Goal: Information Seeking & Learning: Check status

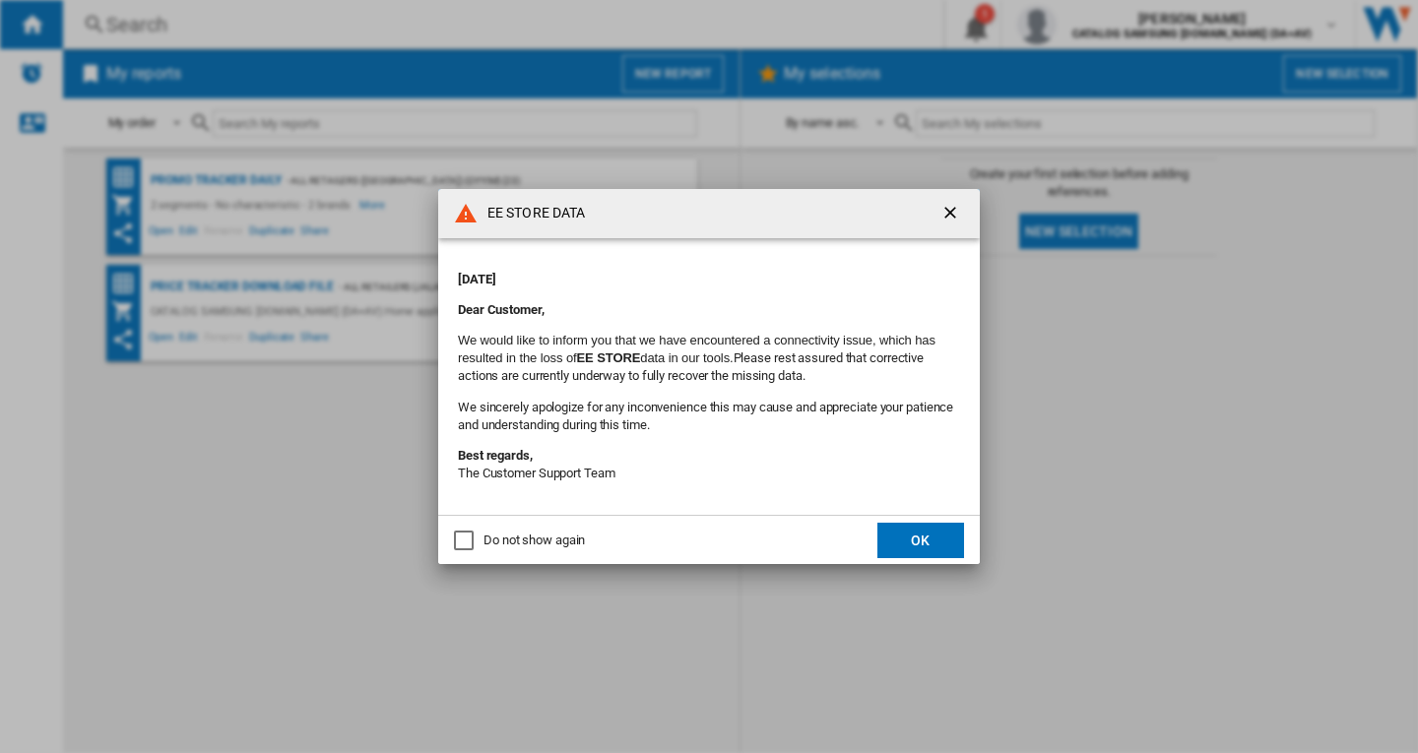
click at [895, 534] on button "OK" at bounding box center [921, 540] width 87 height 35
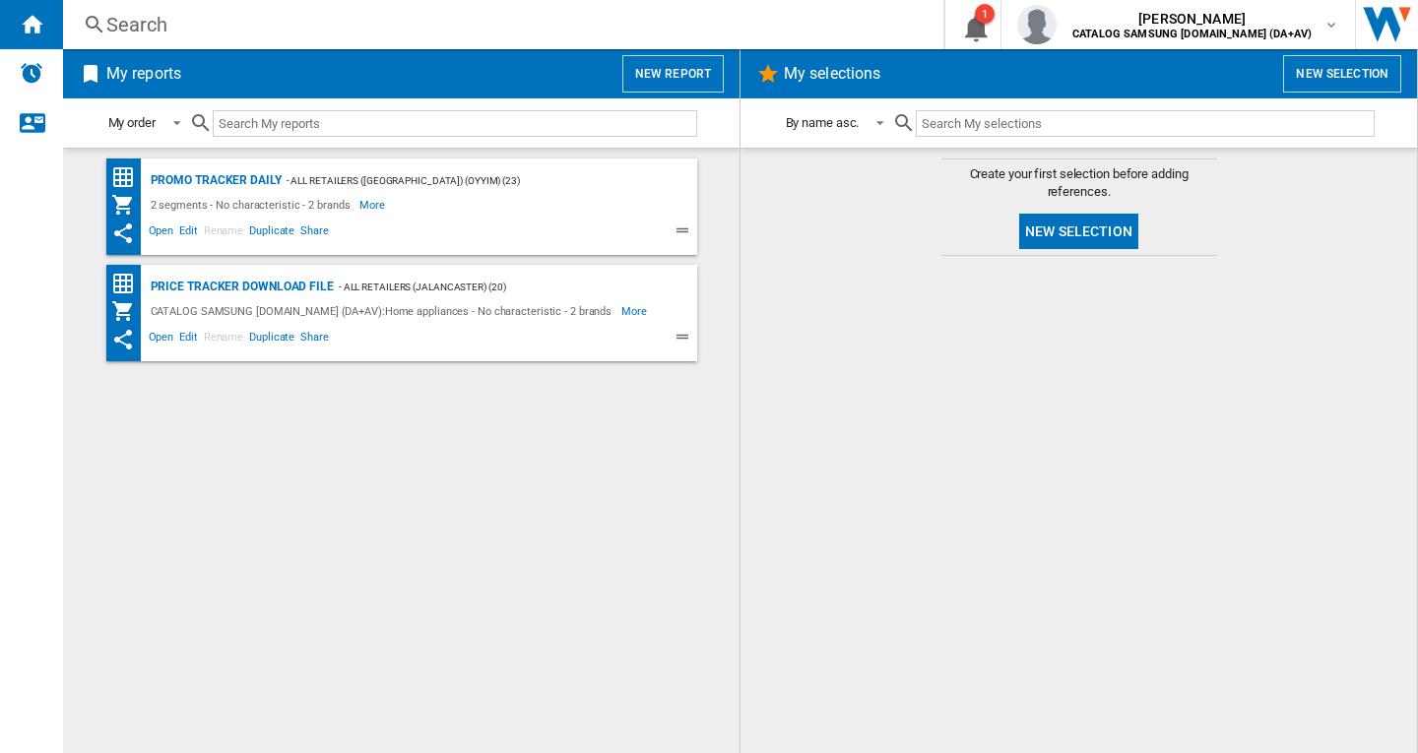
click at [493, 29] on div "Search" at bounding box center [499, 25] width 786 height 28
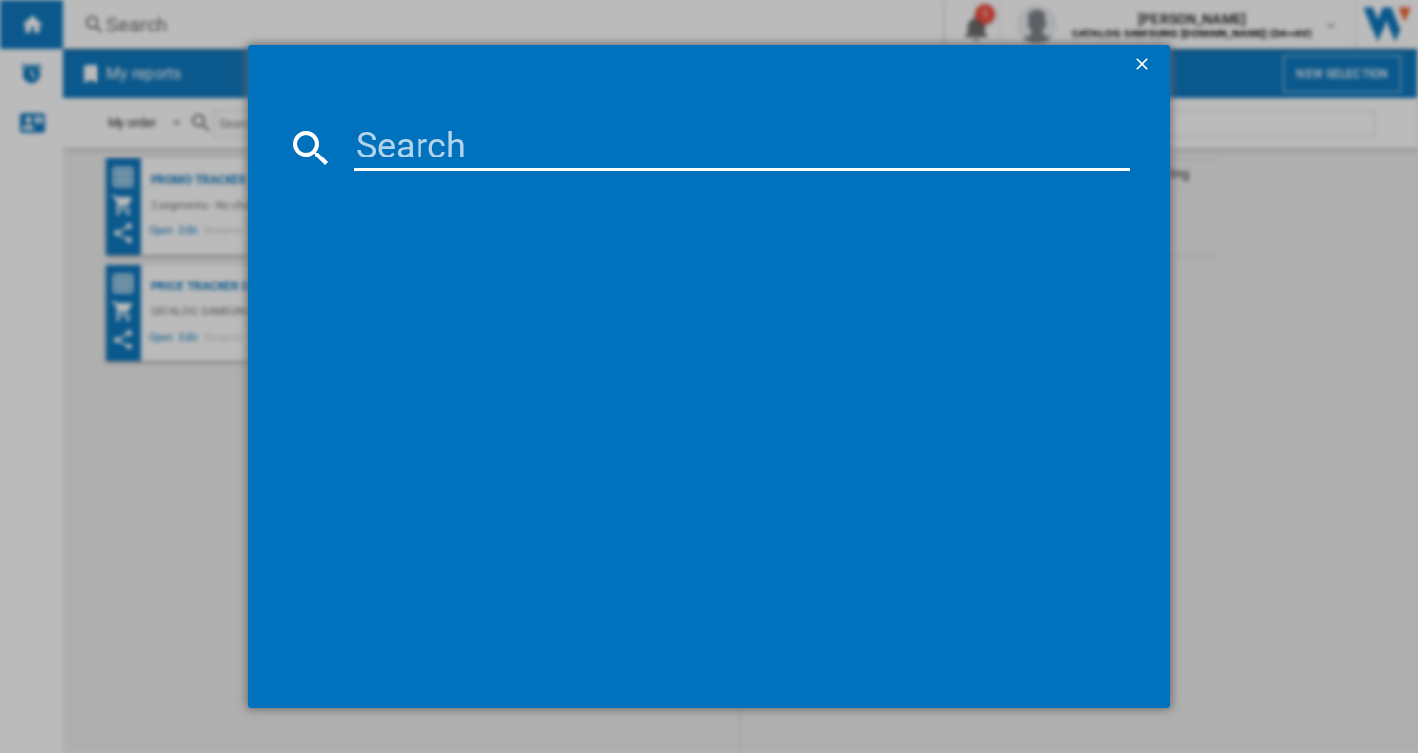
drag, startPoint x: 468, startPoint y: 118, endPoint x: 460, endPoint y: 143, distance: 25.9
click at [466, 120] on md-dialog-content at bounding box center [709, 396] width 922 height 623
click at [460, 143] on input at bounding box center [743, 147] width 776 height 47
paste input "IKE85751FB"
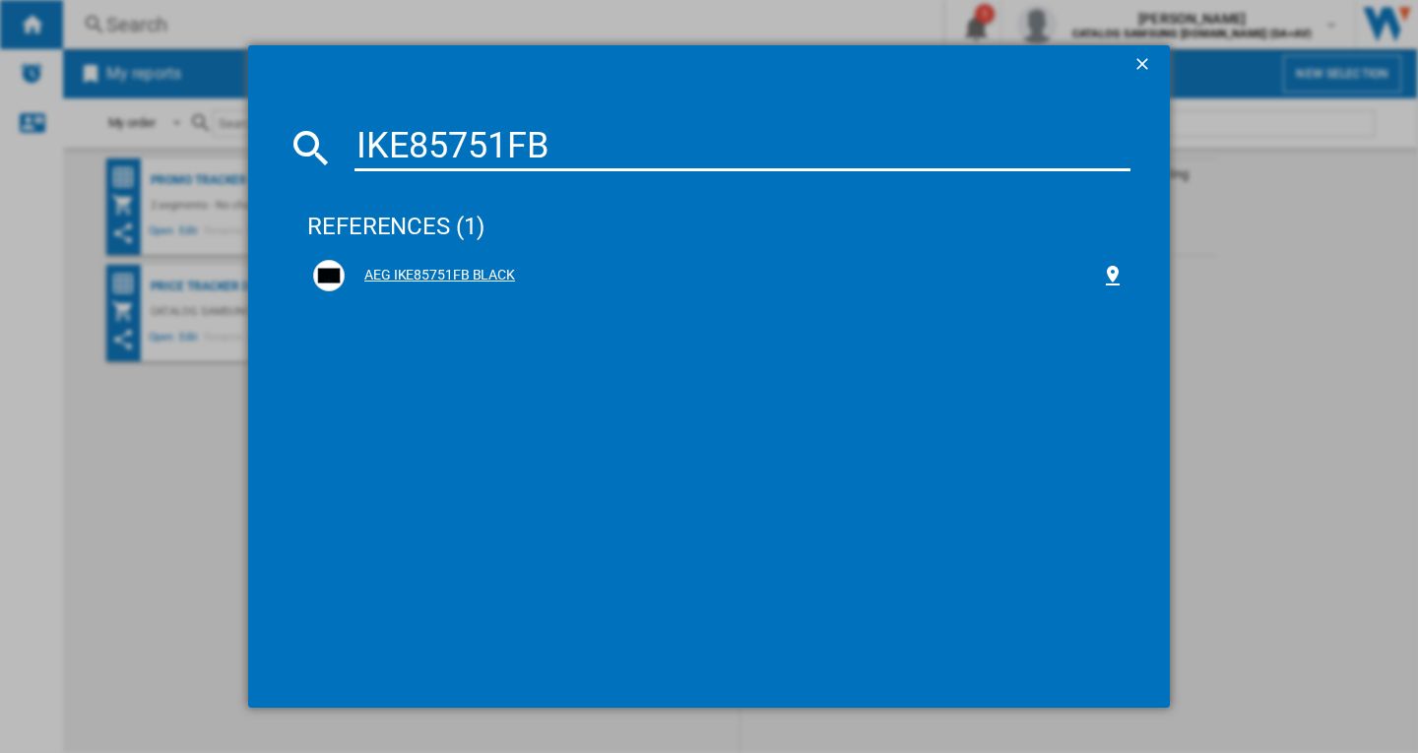
type input "IKE85751FB"
click at [473, 270] on div "AEG IKE85751FB BLACK" at bounding box center [723, 276] width 756 height 20
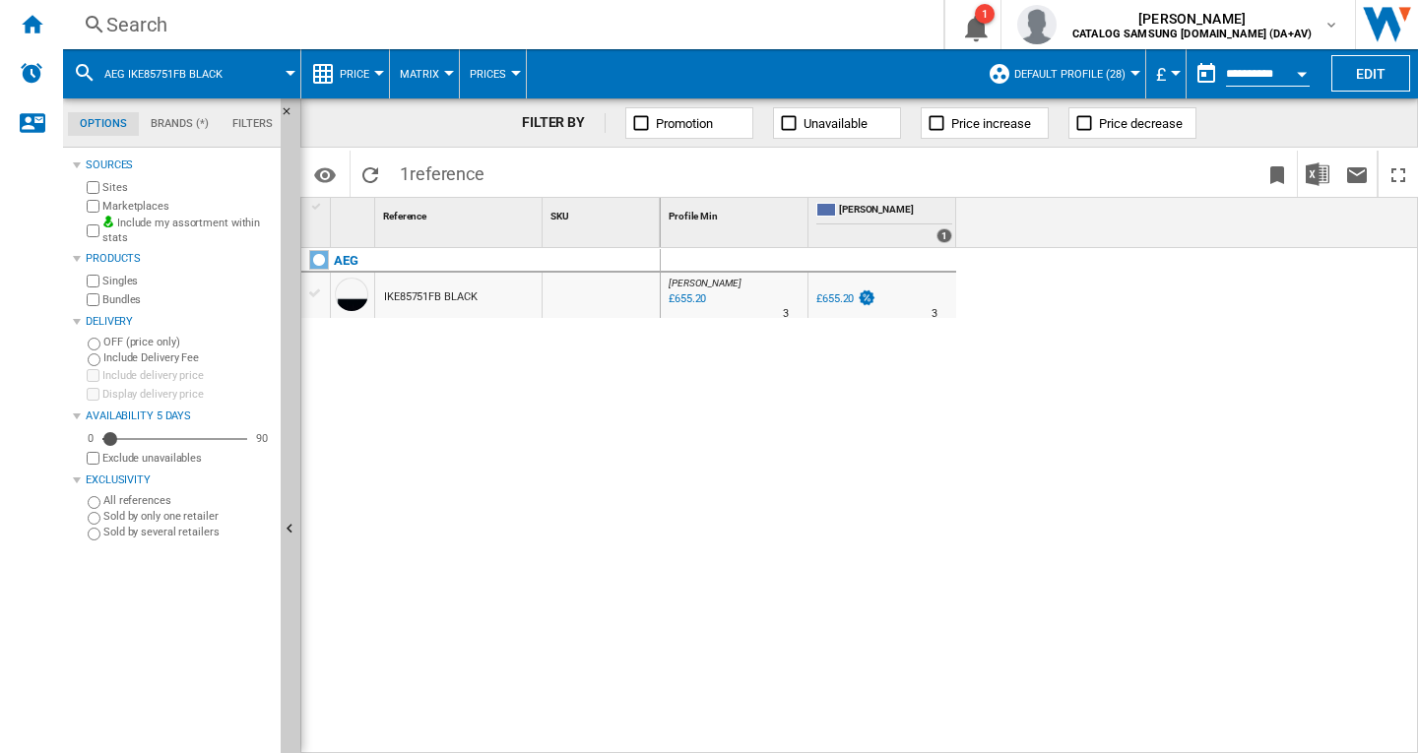
click at [1372, 358] on div "[PERSON_NAME] : UK [PERSON_NAME] -1.0 % £655.20 % N/A 3 [PERSON_NAME] : UK [PER…" at bounding box center [1040, 501] width 758 height 506
click at [492, 267] on div "AEG" at bounding box center [484, 271] width 359 height 45
click at [478, 297] on div "IKE85751FB BLACK" at bounding box center [458, 295] width 166 height 45
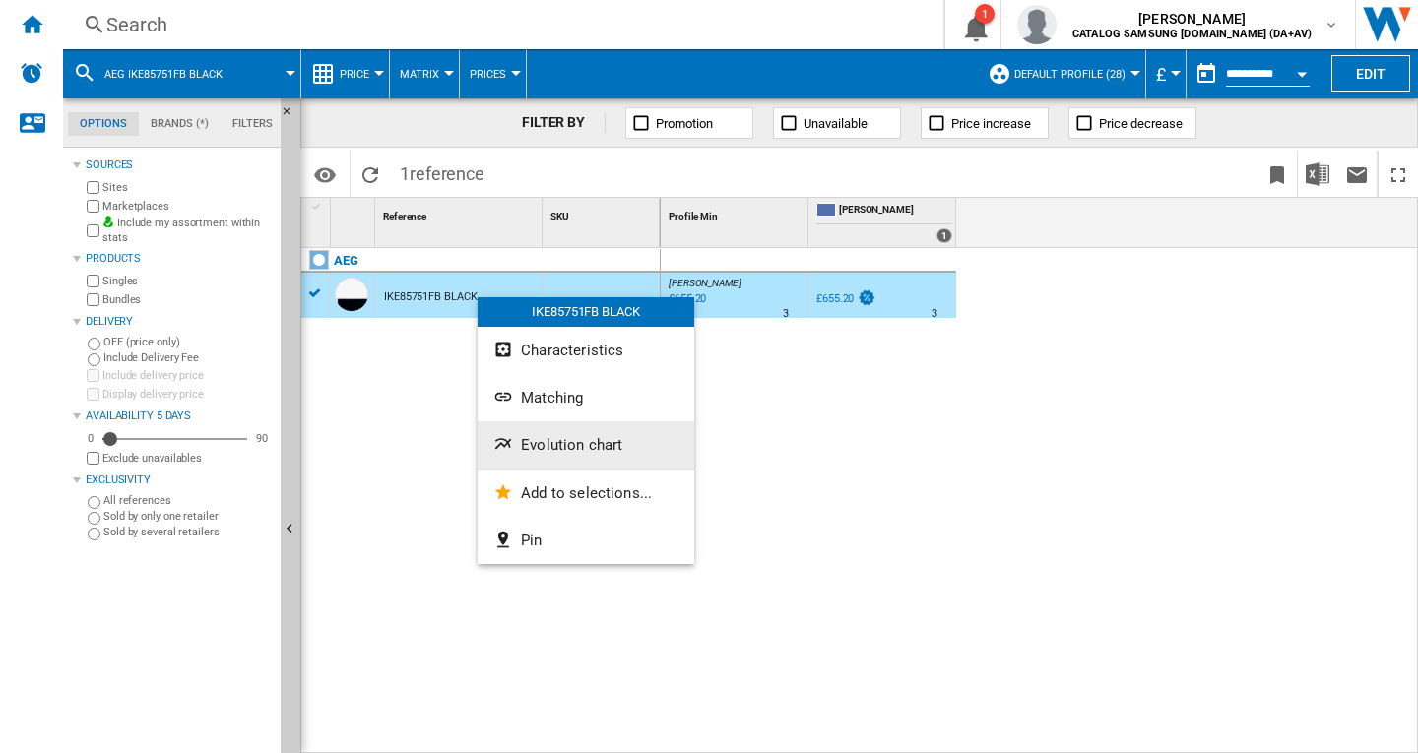
click at [533, 436] on span "Evolution chart" at bounding box center [571, 445] width 101 height 18
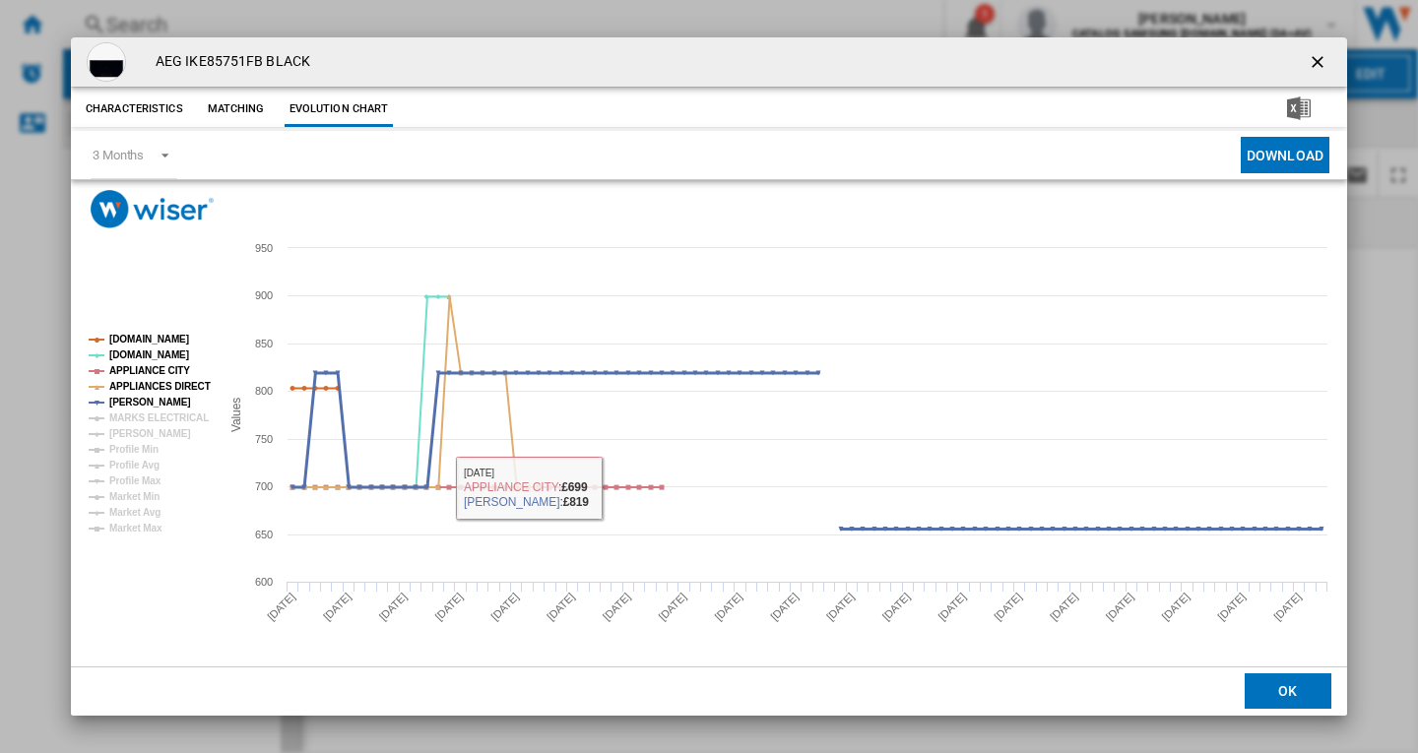
click at [136, 397] on tspan "[PERSON_NAME]" at bounding box center [150, 402] width 82 height 11
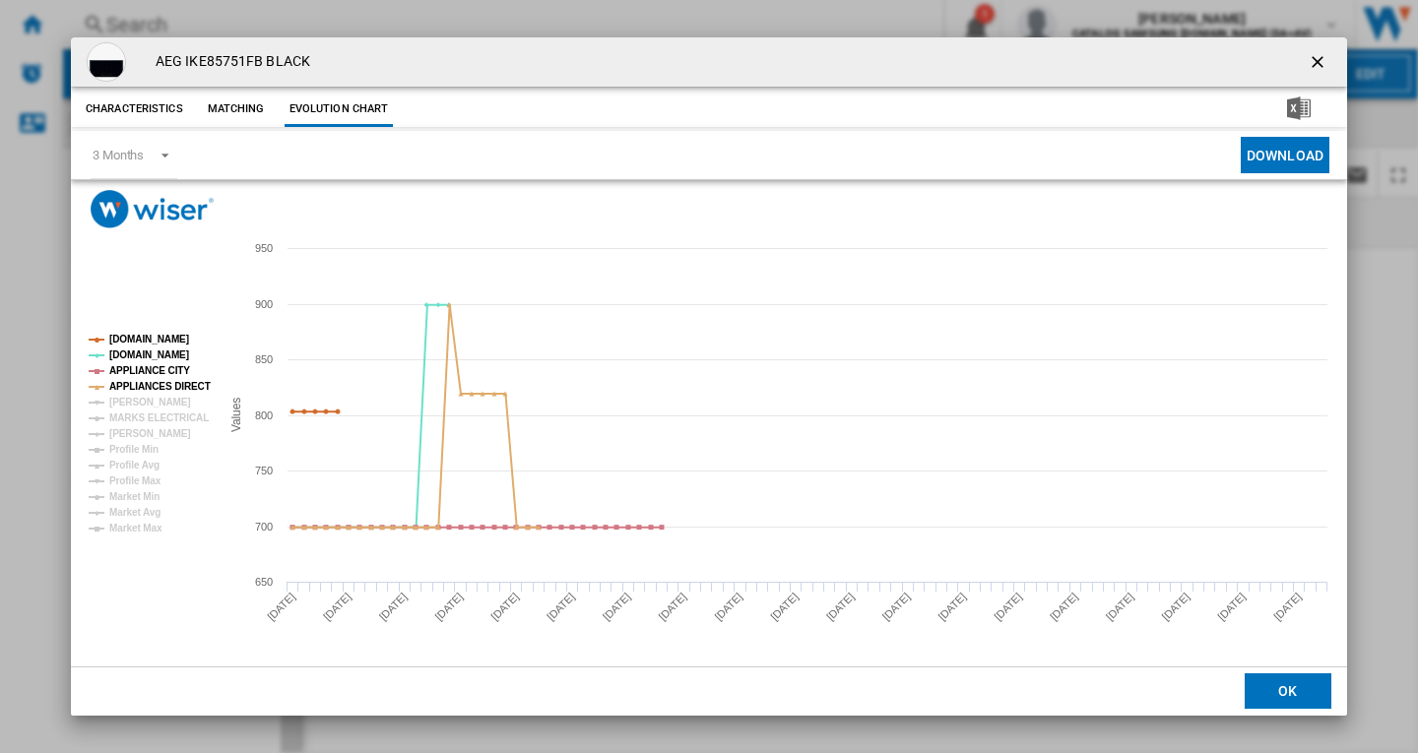
click at [136, 397] on tspan "[PERSON_NAME]" at bounding box center [150, 402] width 82 height 11
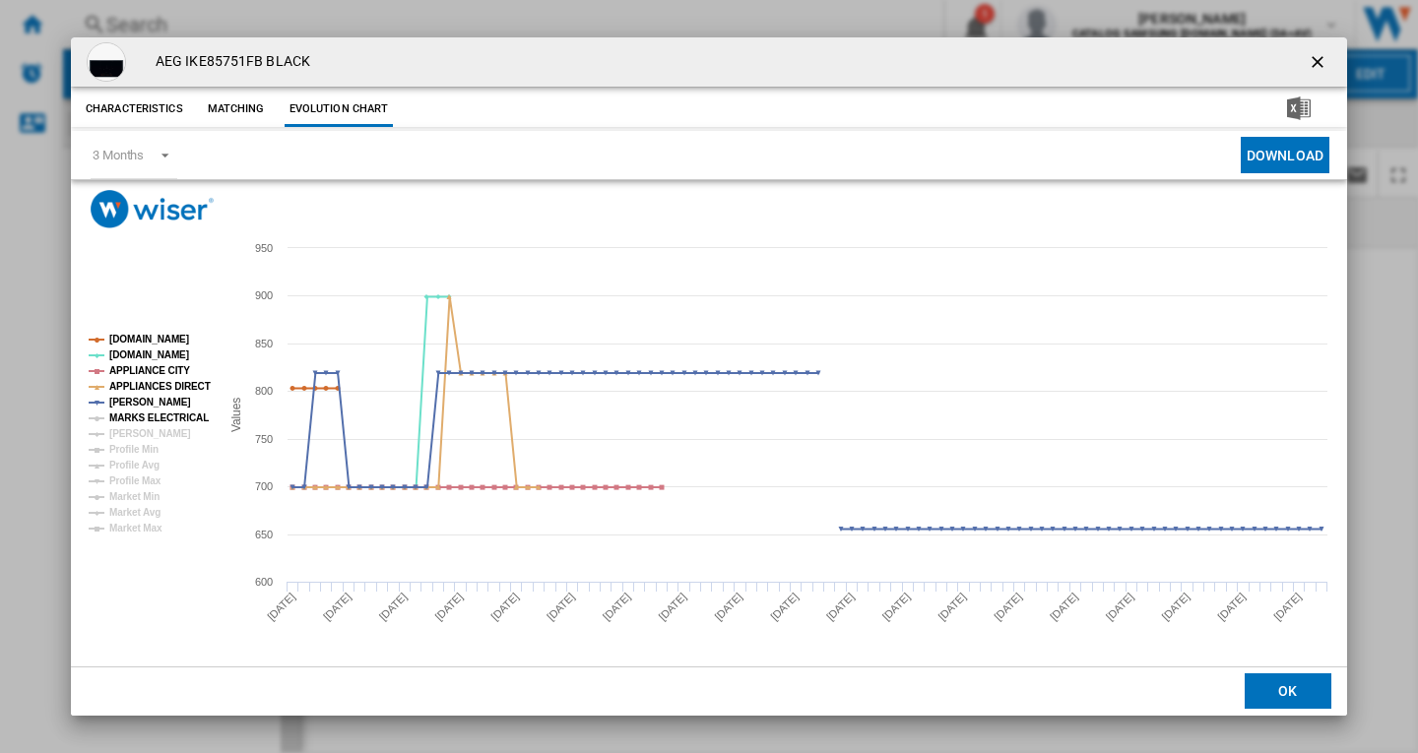
click at [154, 416] on tspan "MARKS ELECTRICAL" at bounding box center [158, 418] width 99 height 11
click at [145, 429] on tspan "[PERSON_NAME]" at bounding box center [150, 433] width 82 height 11
click at [153, 453] on tspan "Profile Min" at bounding box center [133, 449] width 49 height 11
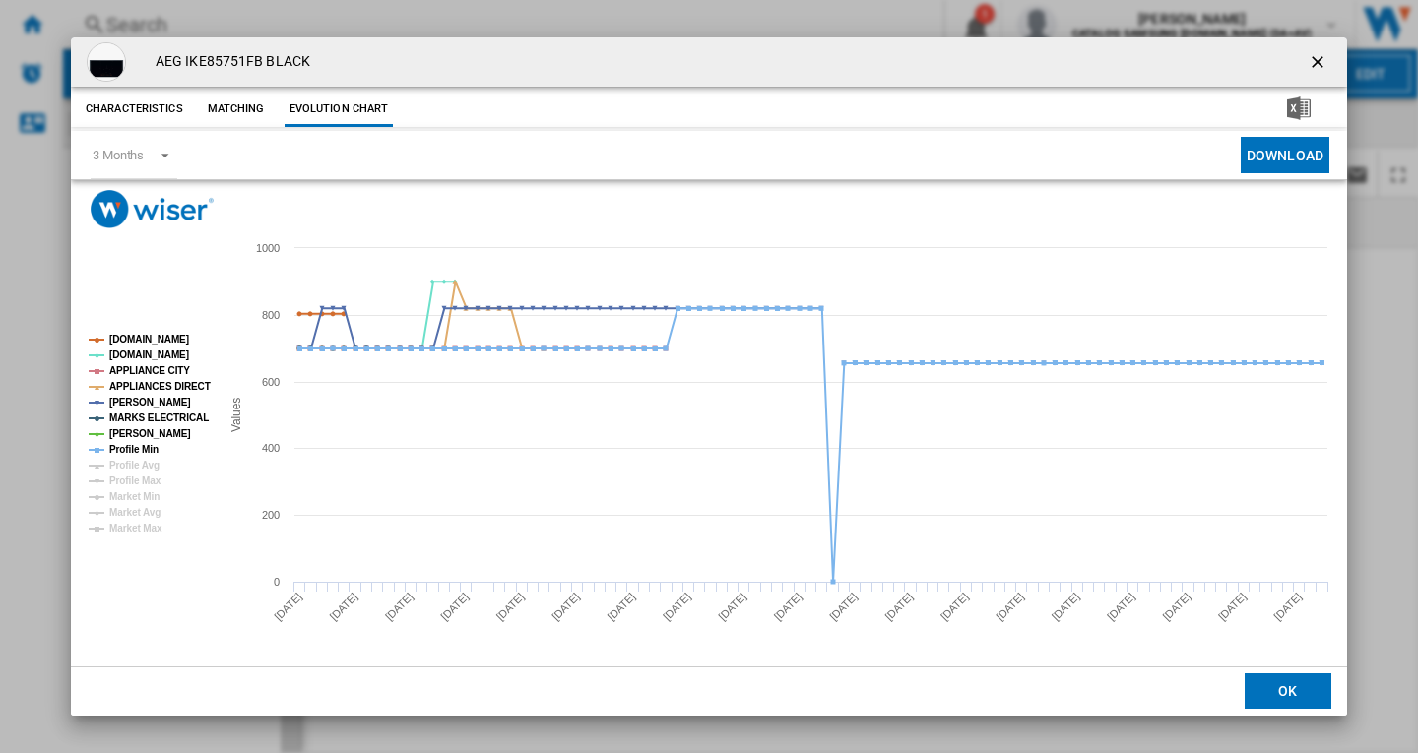
click at [1317, 70] on ng-md-icon "getI18NText('BUTTONS.CLOSE_DIALOG')" at bounding box center [1320, 64] width 24 height 24
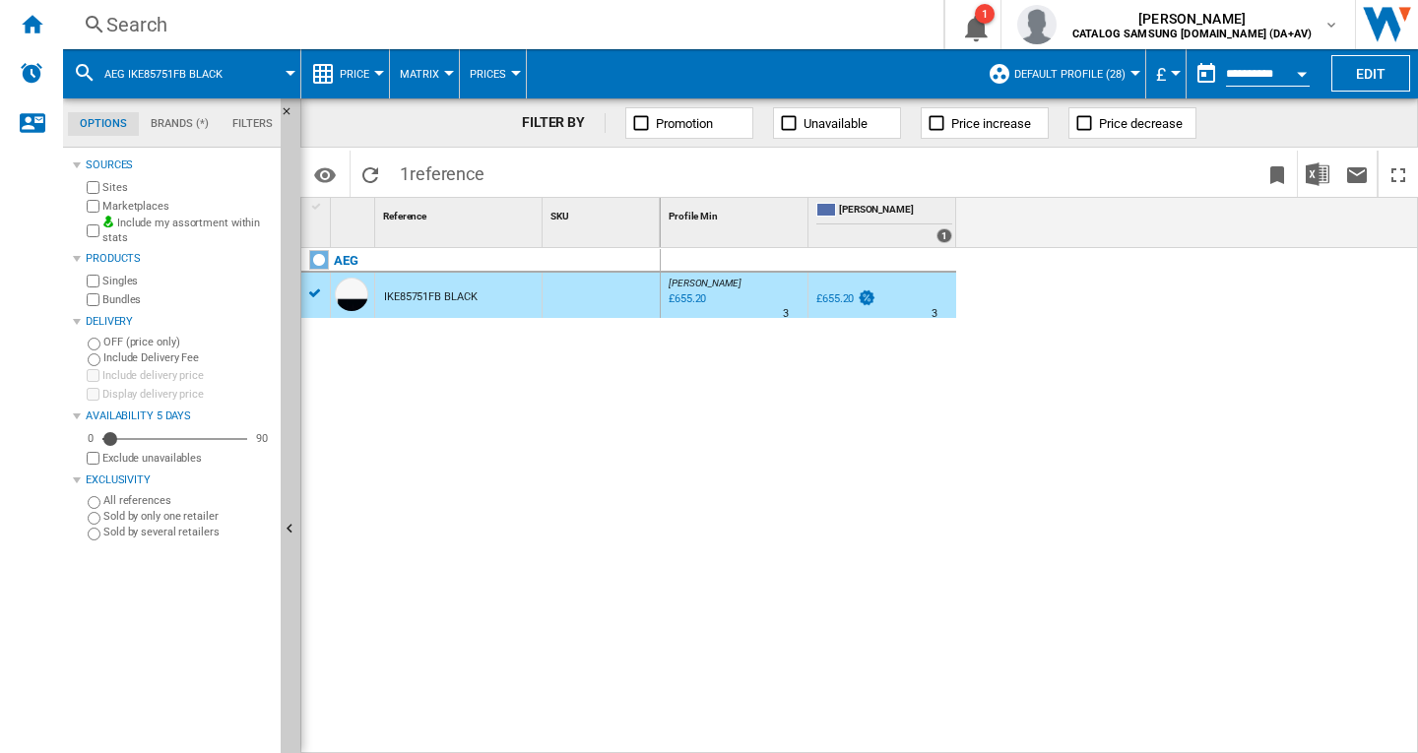
click at [721, 27] on div "Search" at bounding box center [499, 25] width 786 height 28
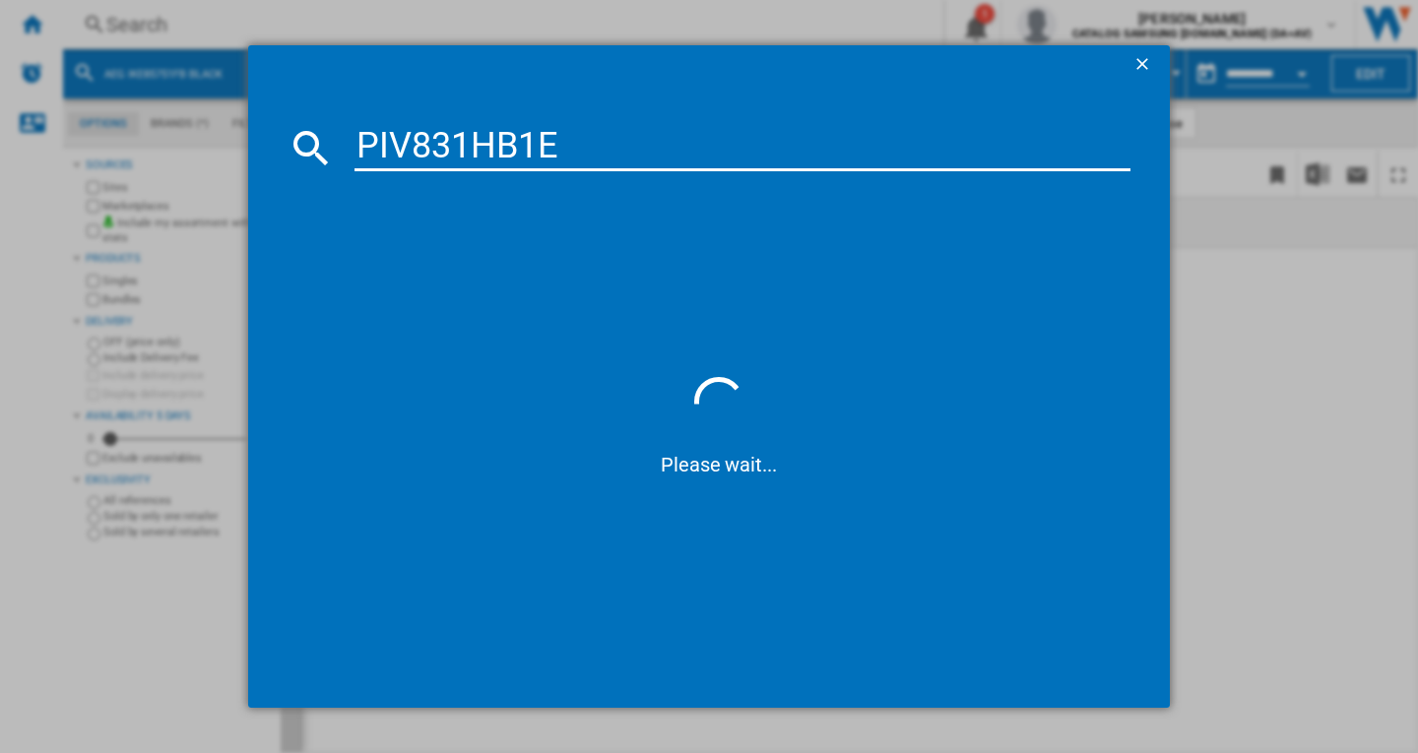
type input "PIV831HB1E"
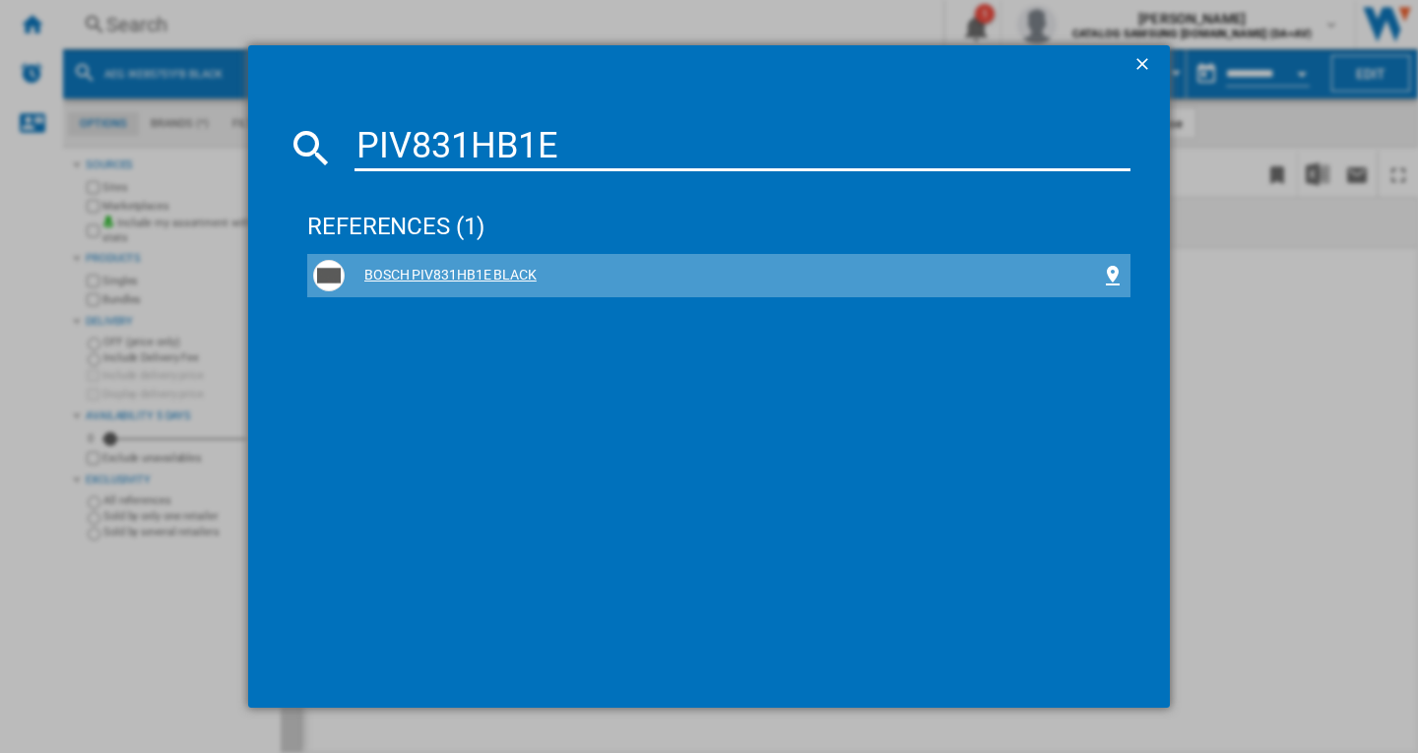
click at [517, 276] on div "BOSCH PIV831HB1E BLACK" at bounding box center [723, 276] width 756 height 20
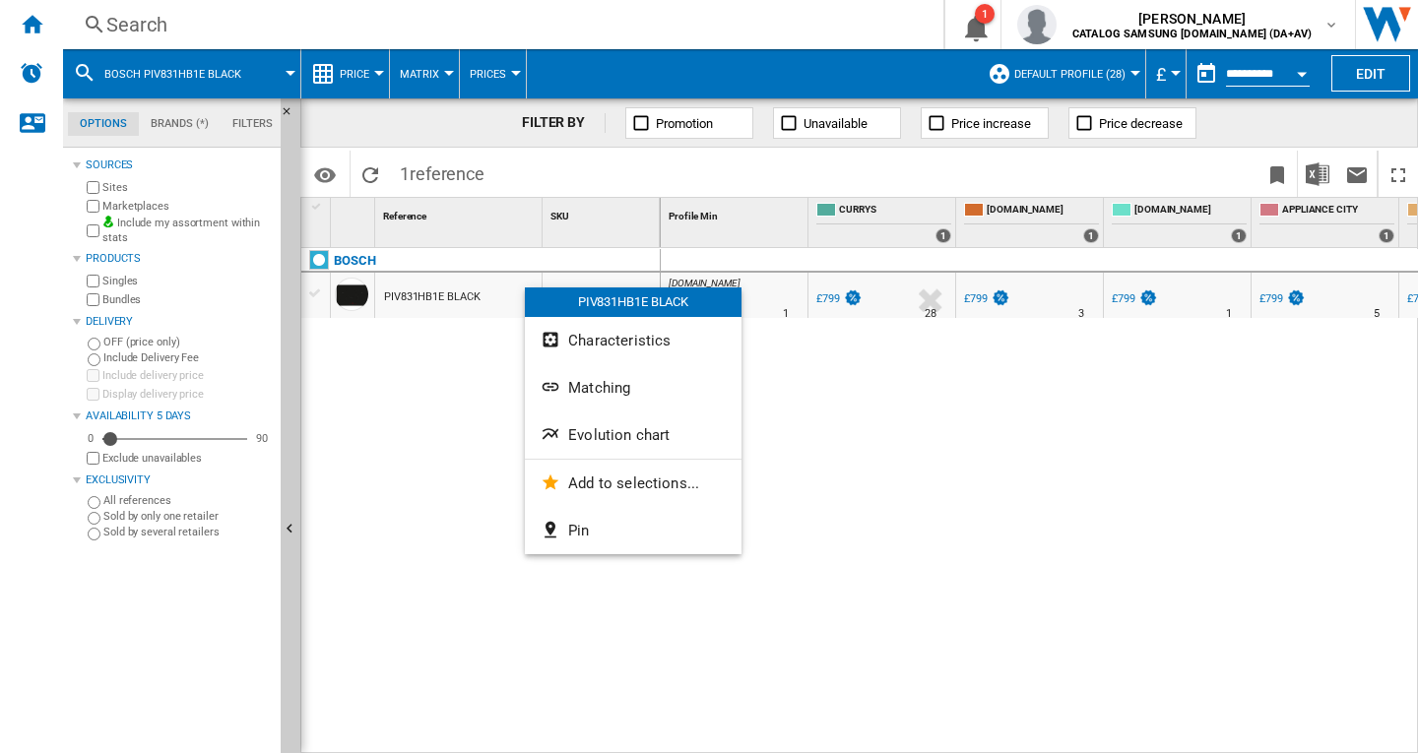
click at [494, 294] on div at bounding box center [709, 376] width 1418 height 753
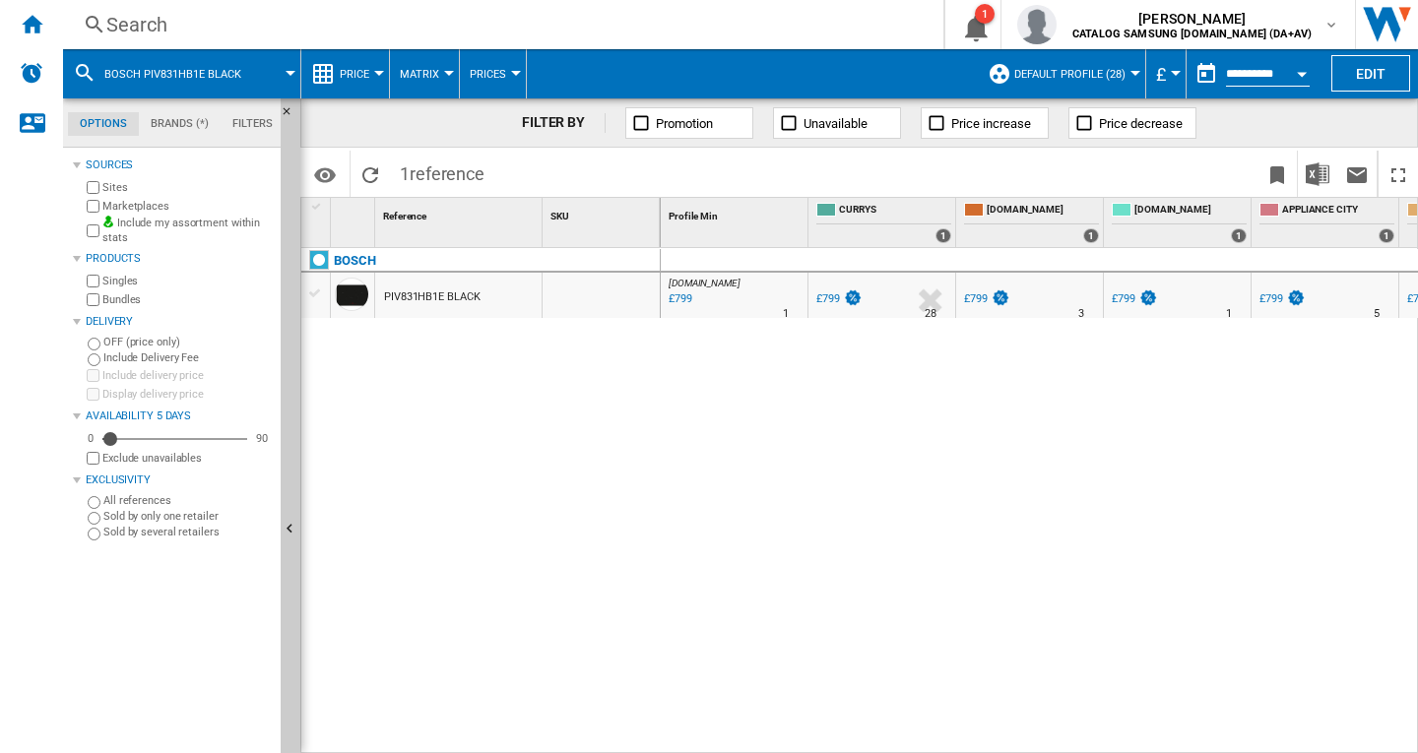
click at [453, 306] on div "PIV831HB1E BLACK" at bounding box center [432, 297] width 96 height 45
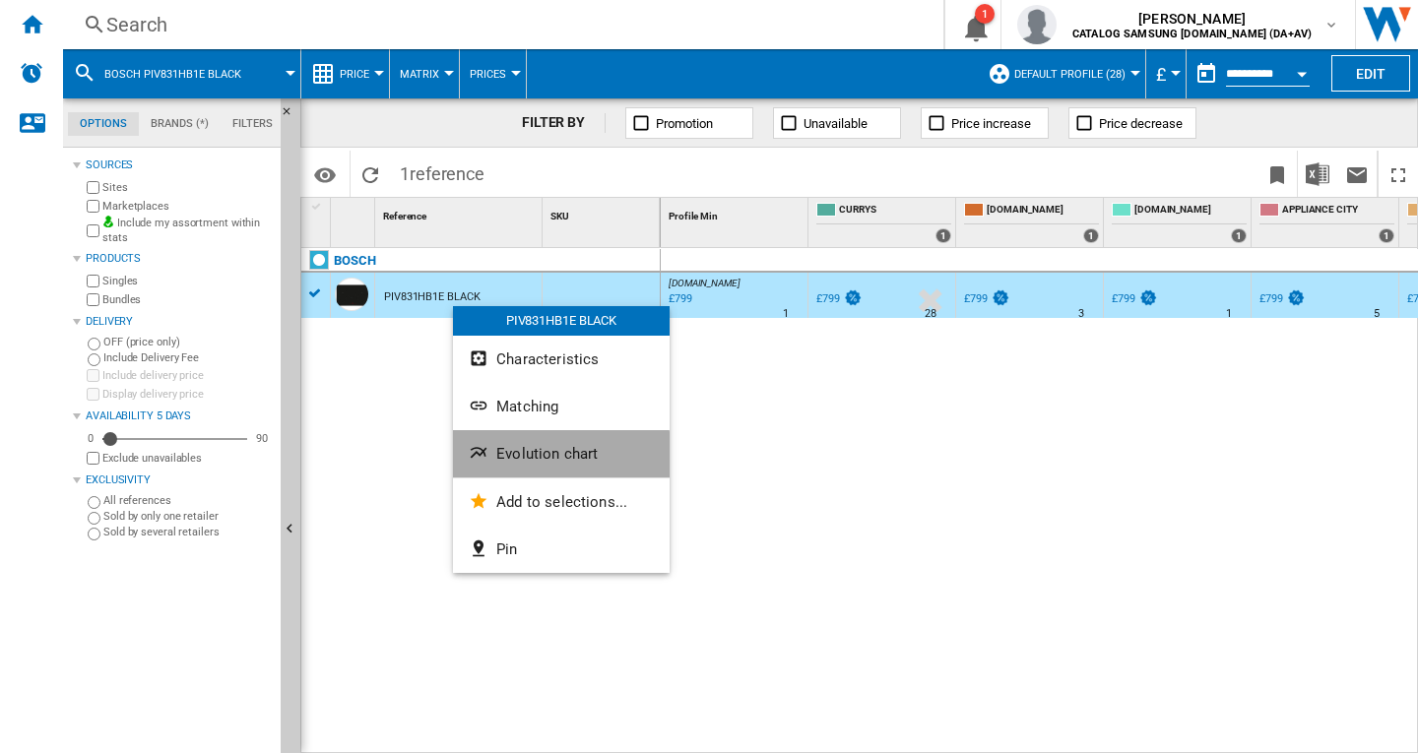
click at [543, 459] on span "Evolution chart" at bounding box center [546, 454] width 101 height 18
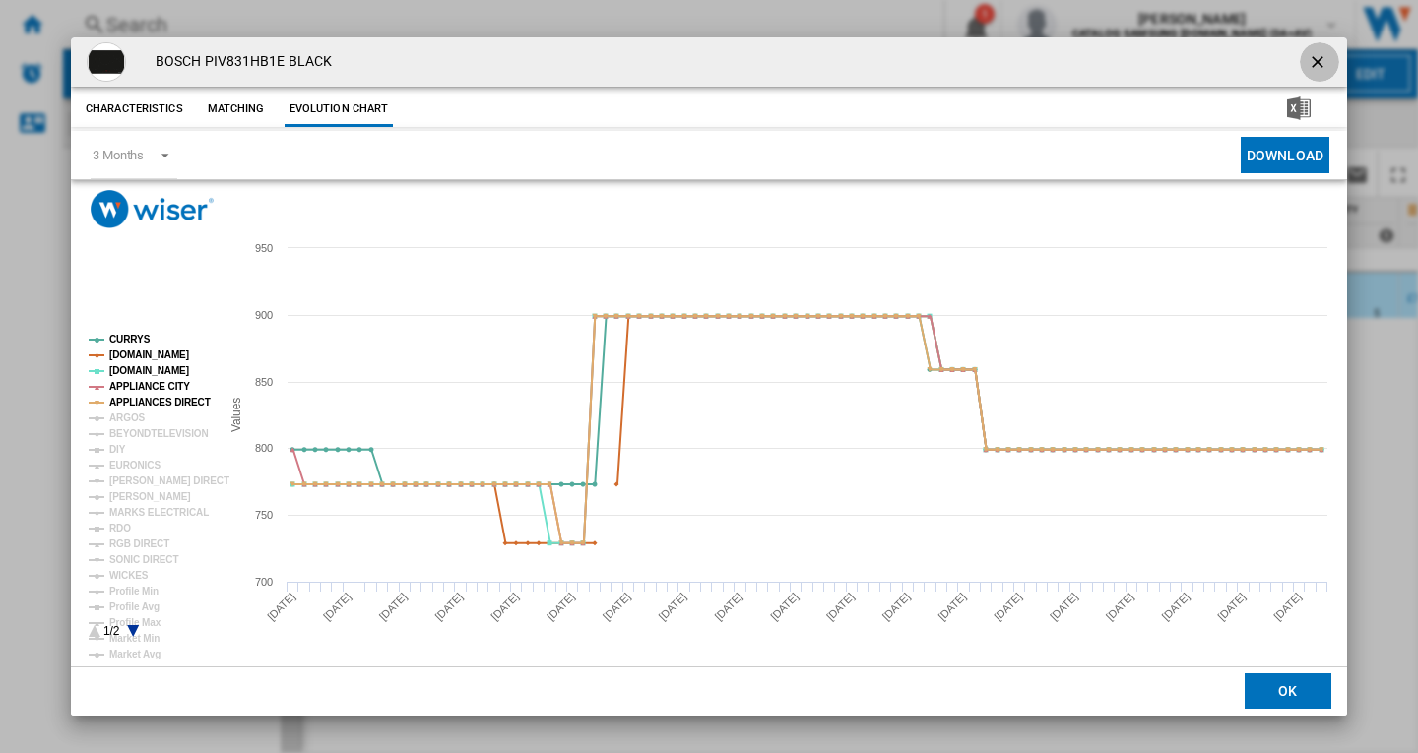
click at [1319, 55] on ng-md-icon "getI18NText('BUTTONS.CLOSE_DIALOG')" at bounding box center [1320, 64] width 24 height 24
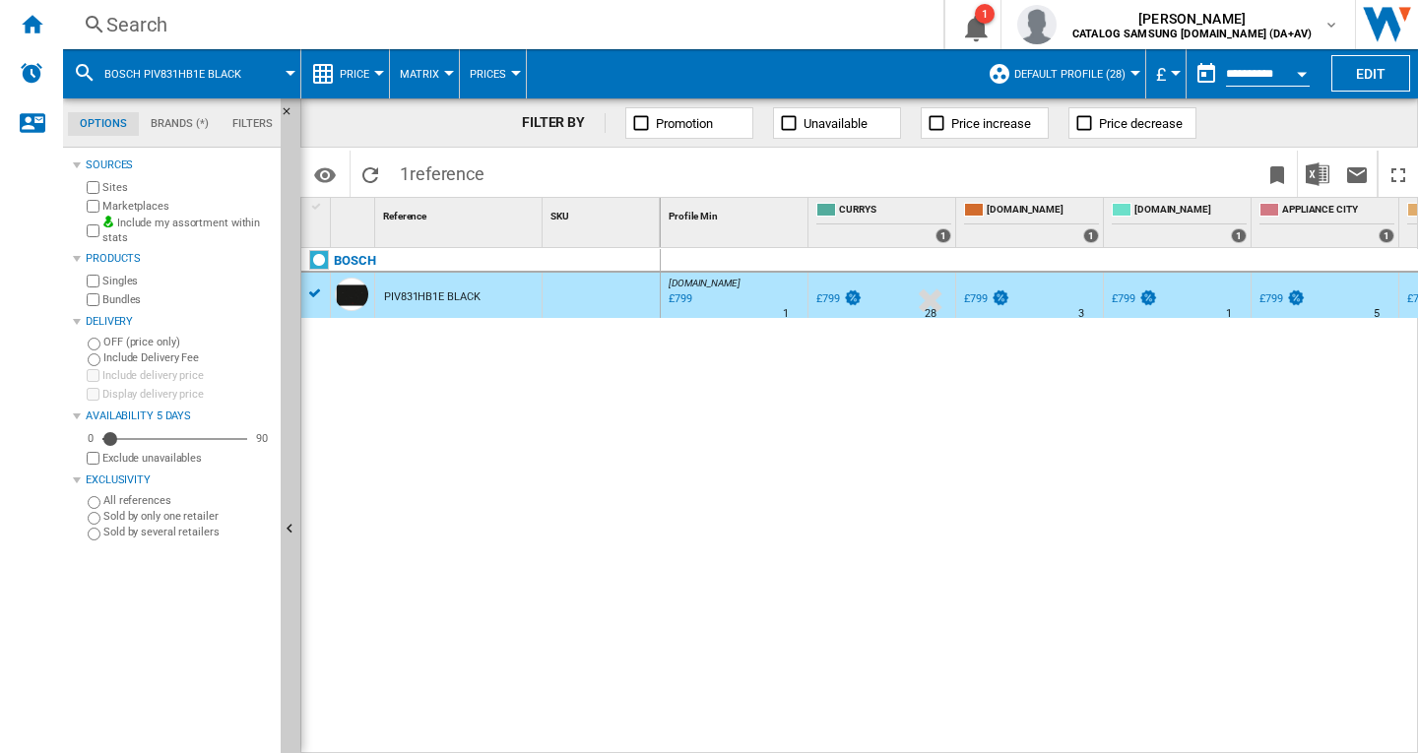
click at [427, 22] on div "Search" at bounding box center [499, 25] width 786 height 28
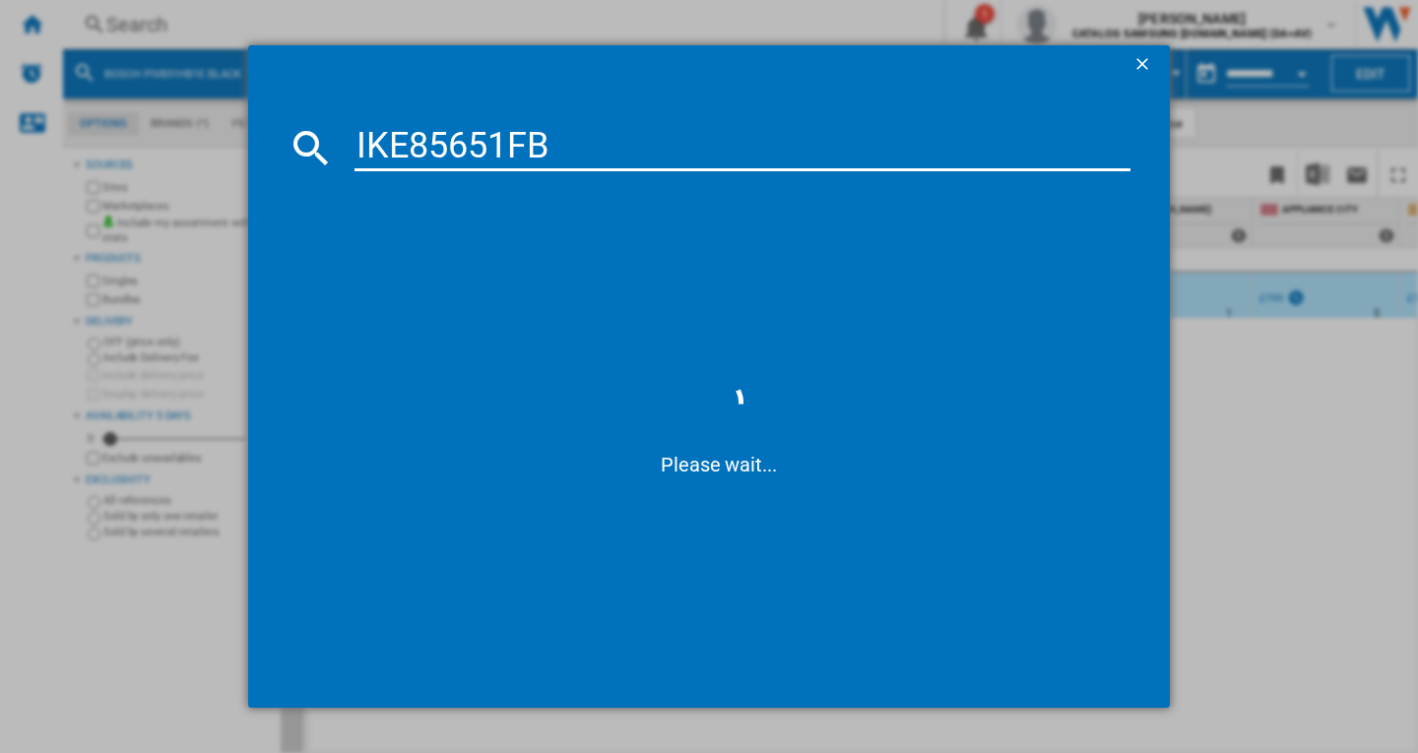
type input "IKE85651FB"
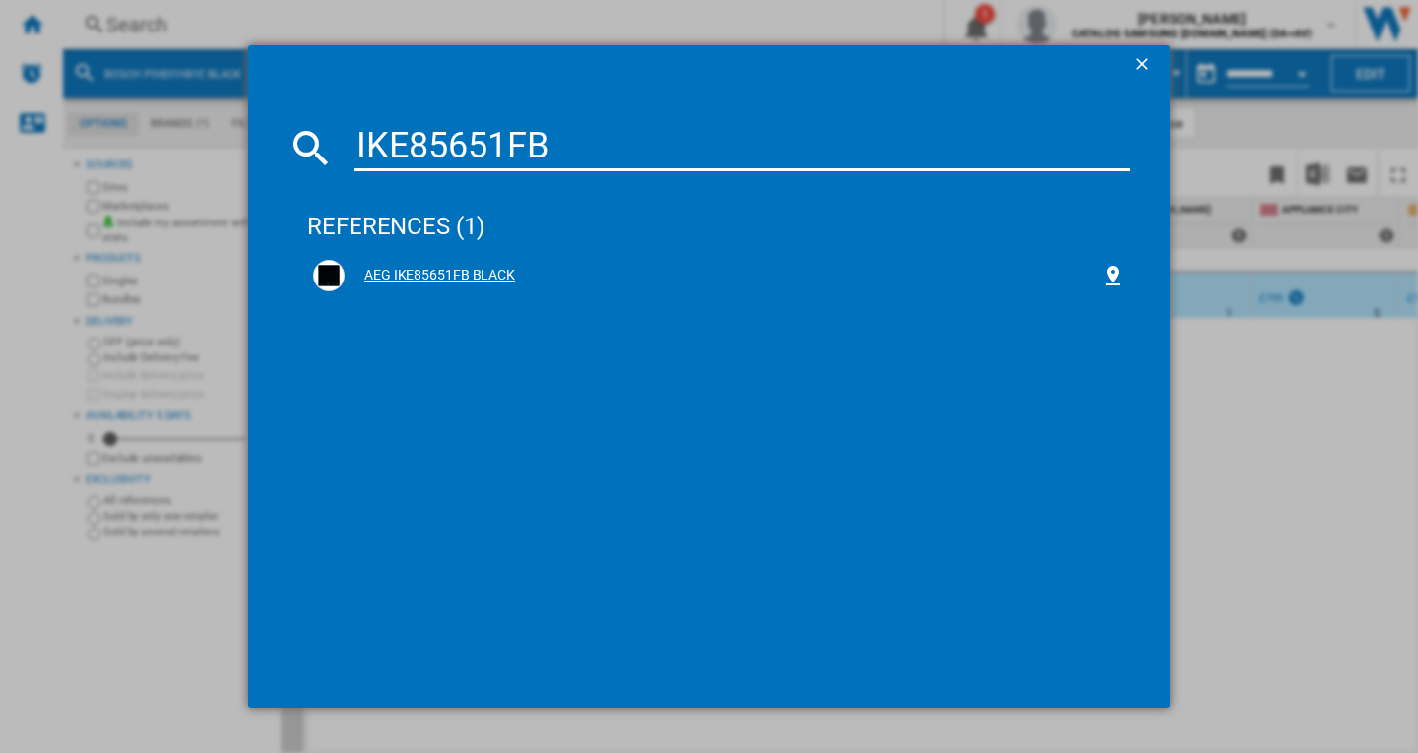
click at [471, 273] on div "AEG IKE85651FB BLACK" at bounding box center [723, 276] width 756 height 20
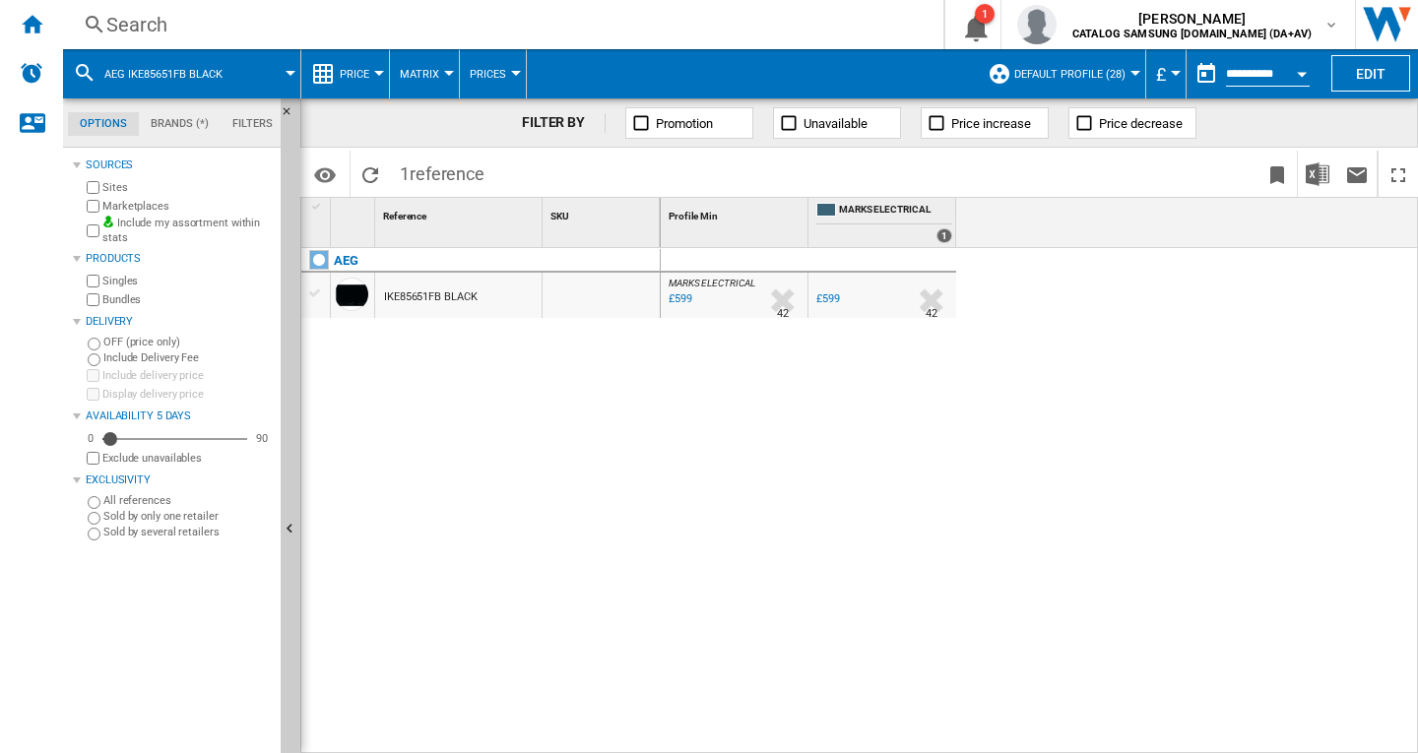
click at [469, 290] on div "IKE85651FB BLACK" at bounding box center [430, 297] width 93 height 45
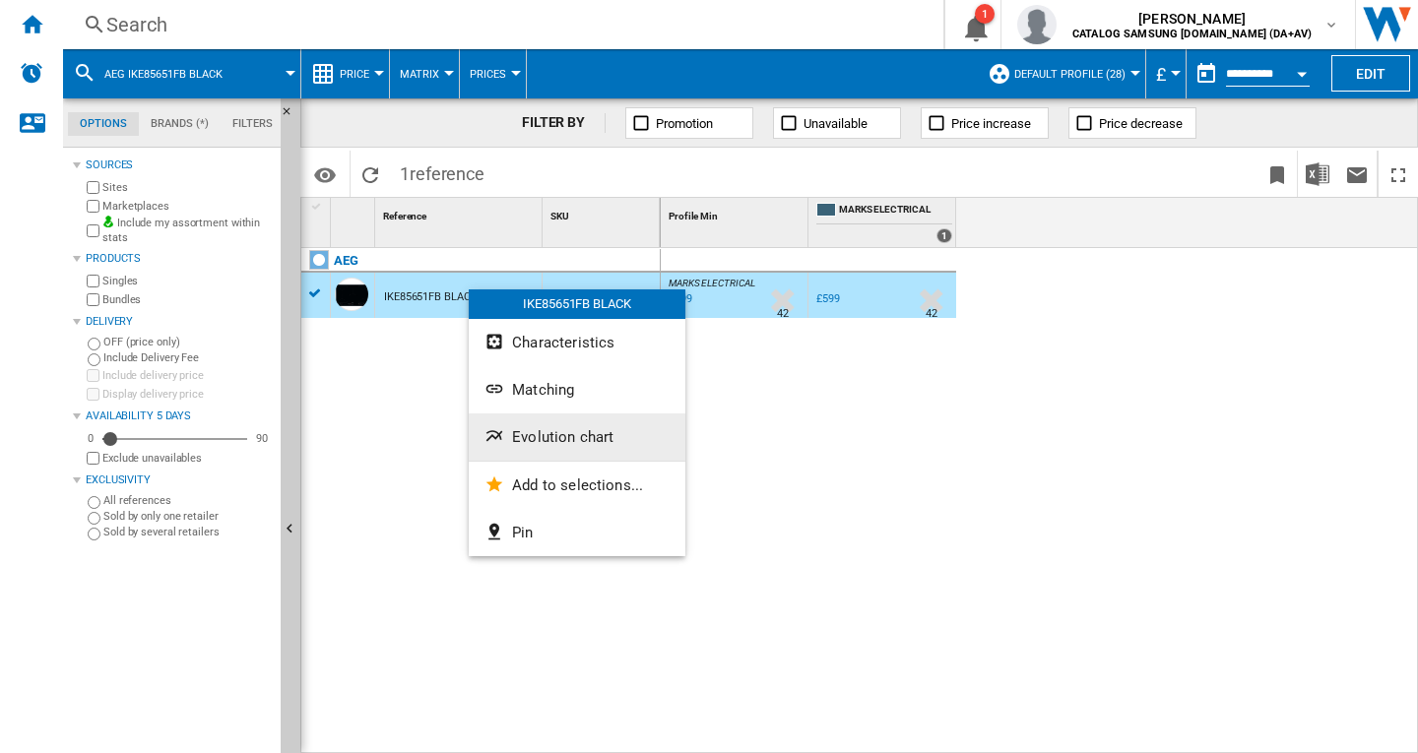
click at [529, 433] on span "Evolution chart" at bounding box center [562, 437] width 101 height 18
